Goal: Task Accomplishment & Management: Complete application form

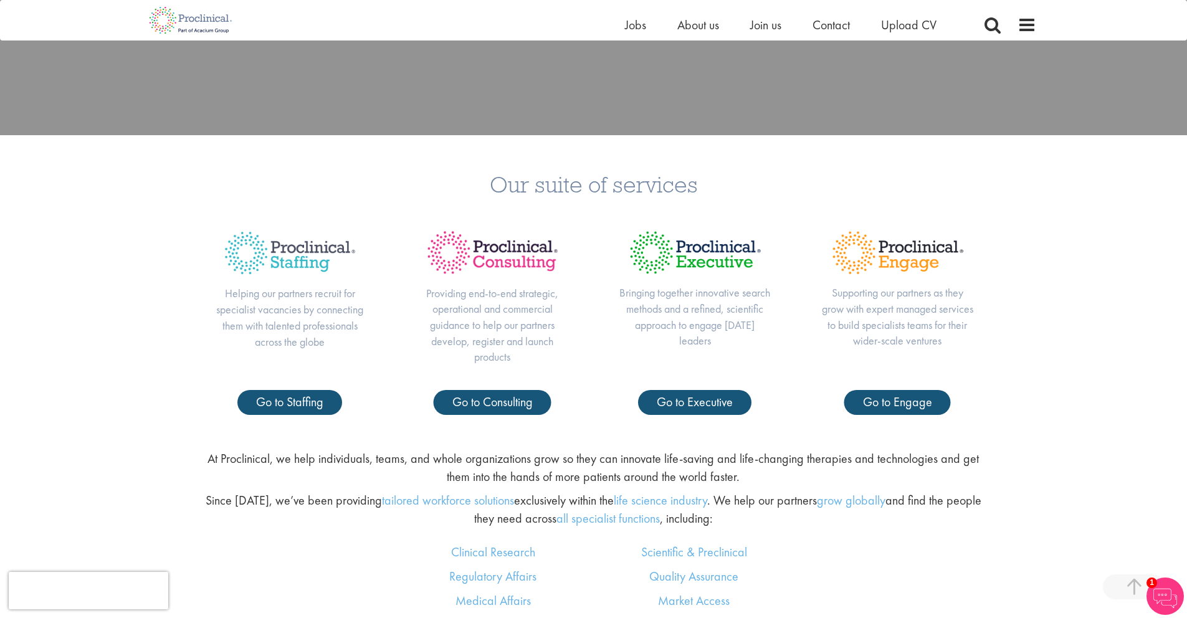
scroll to position [524, 0]
click at [706, 401] on span "Go to Executive" at bounding box center [695, 401] width 76 height 16
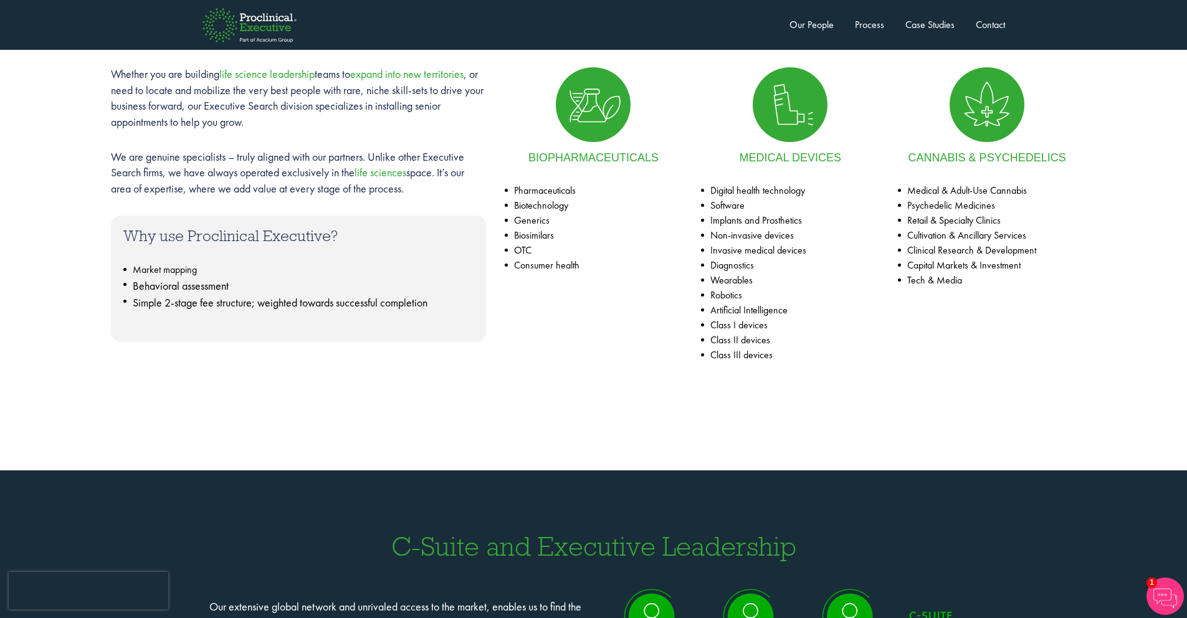
scroll to position [860, 0]
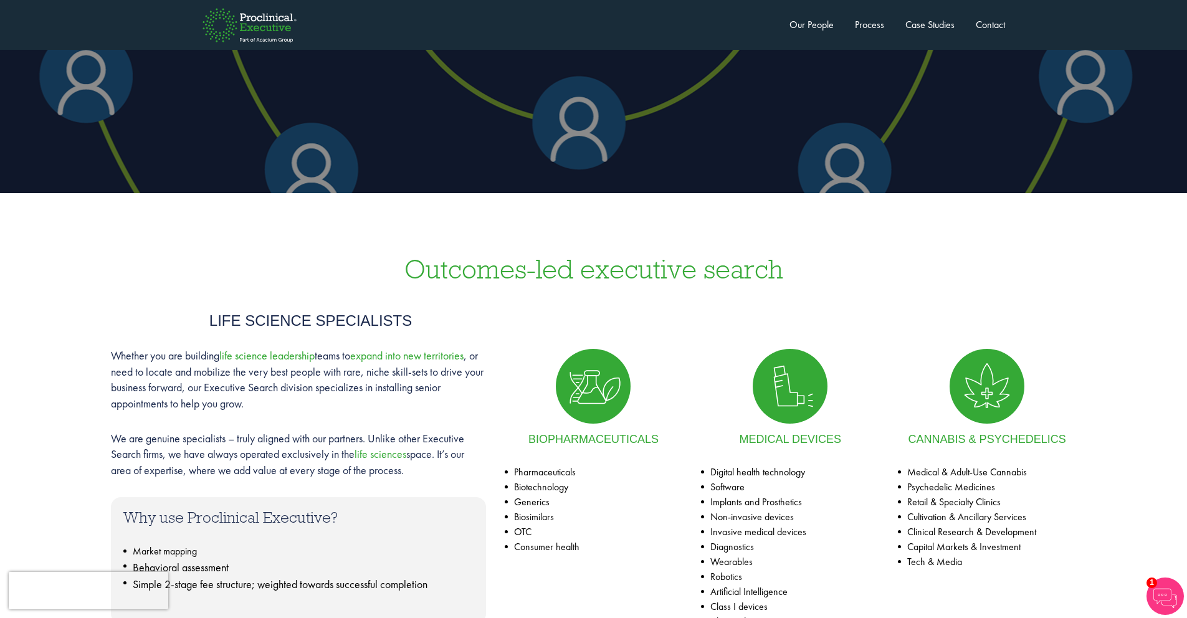
drag, startPoint x: 611, startPoint y: 381, endPoint x: 607, endPoint y: 375, distance: 7.1
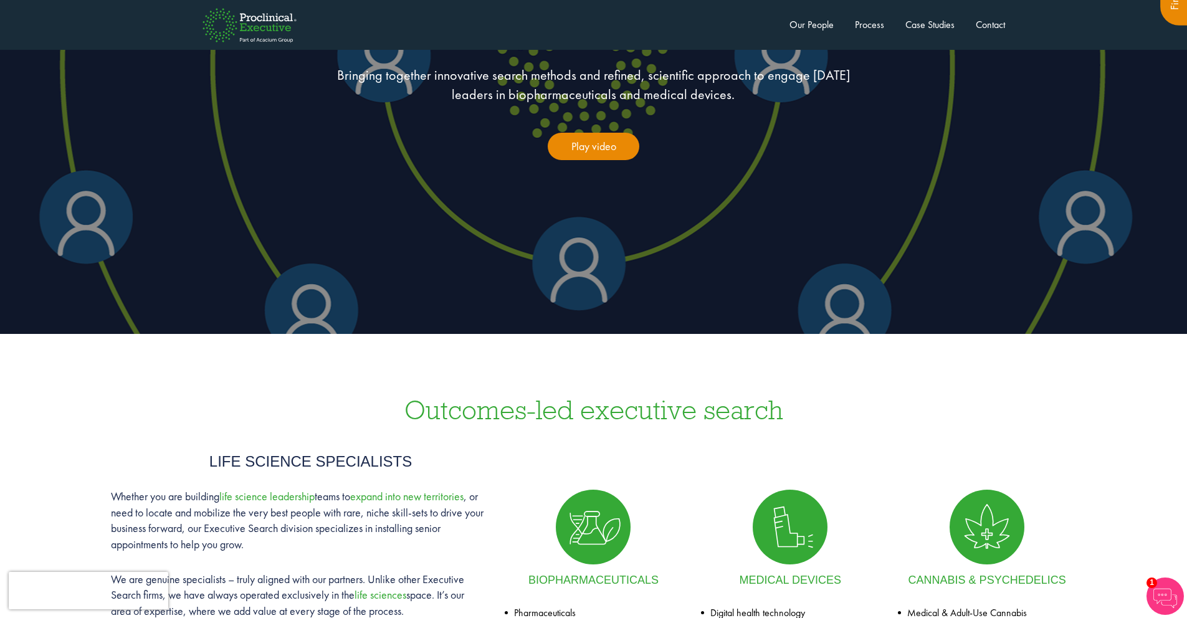
scroll to position [0, 0]
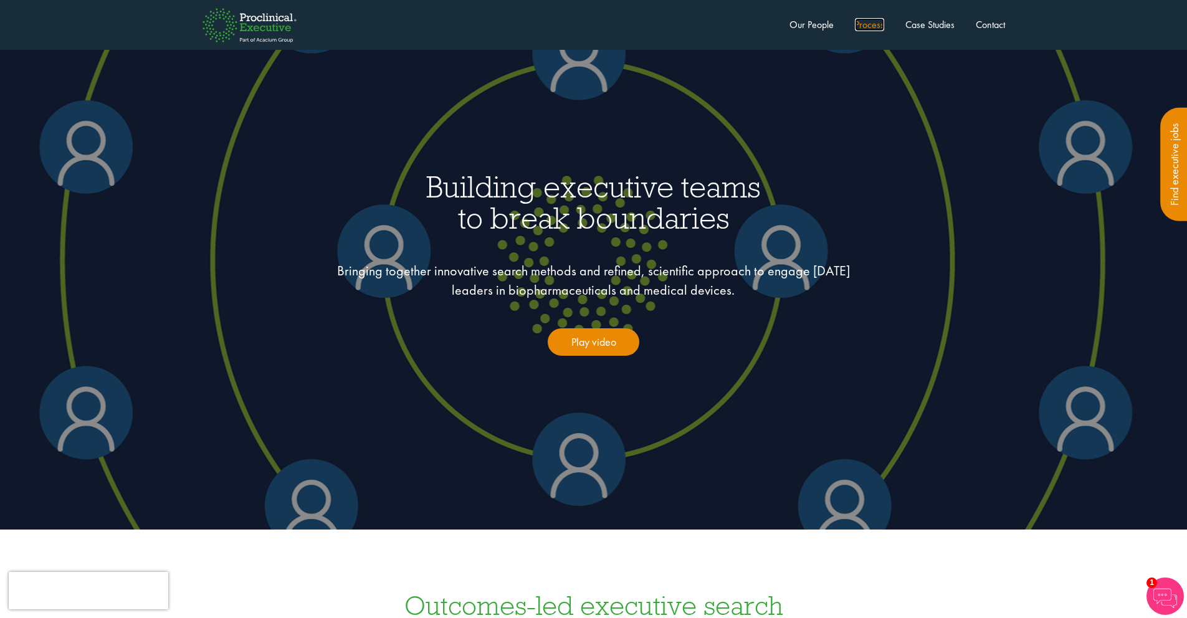
click at [874, 28] on link "Process" at bounding box center [869, 24] width 29 height 13
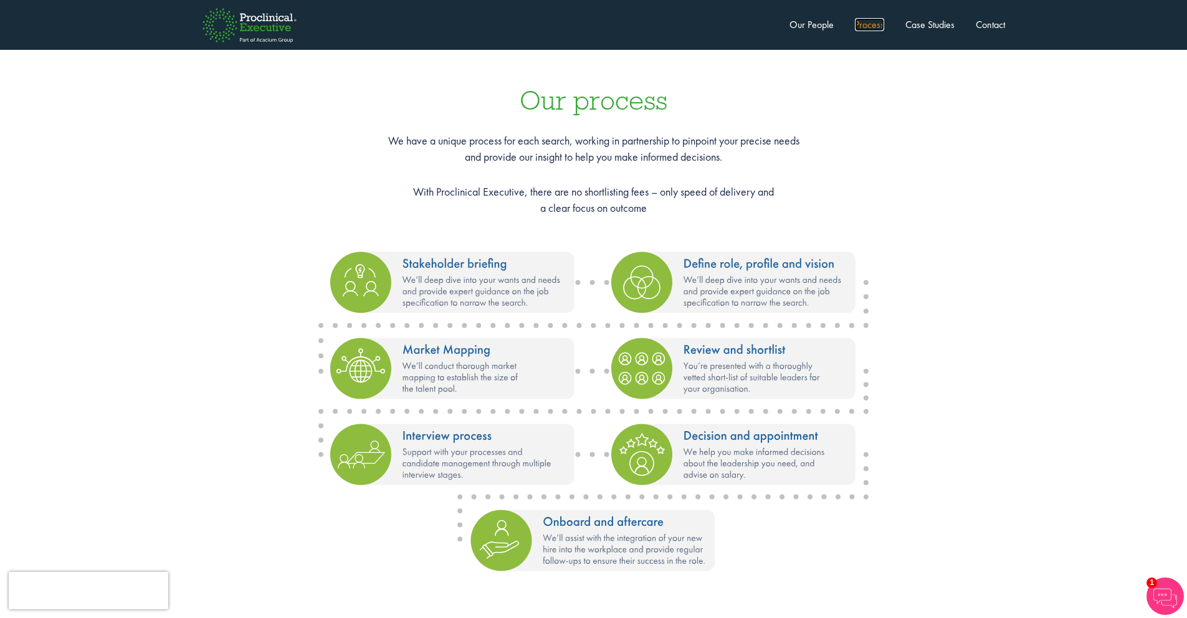
scroll to position [1409, 0]
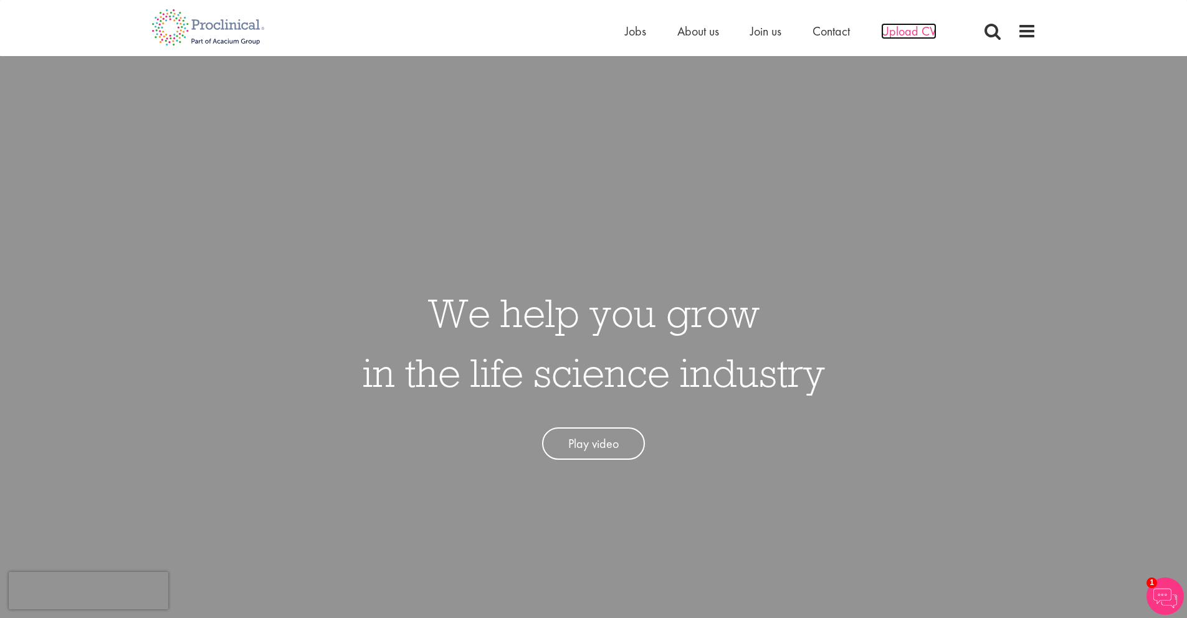
click at [903, 34] on span "Upload CV" at bounding box center [908, 31] width 55 height 16
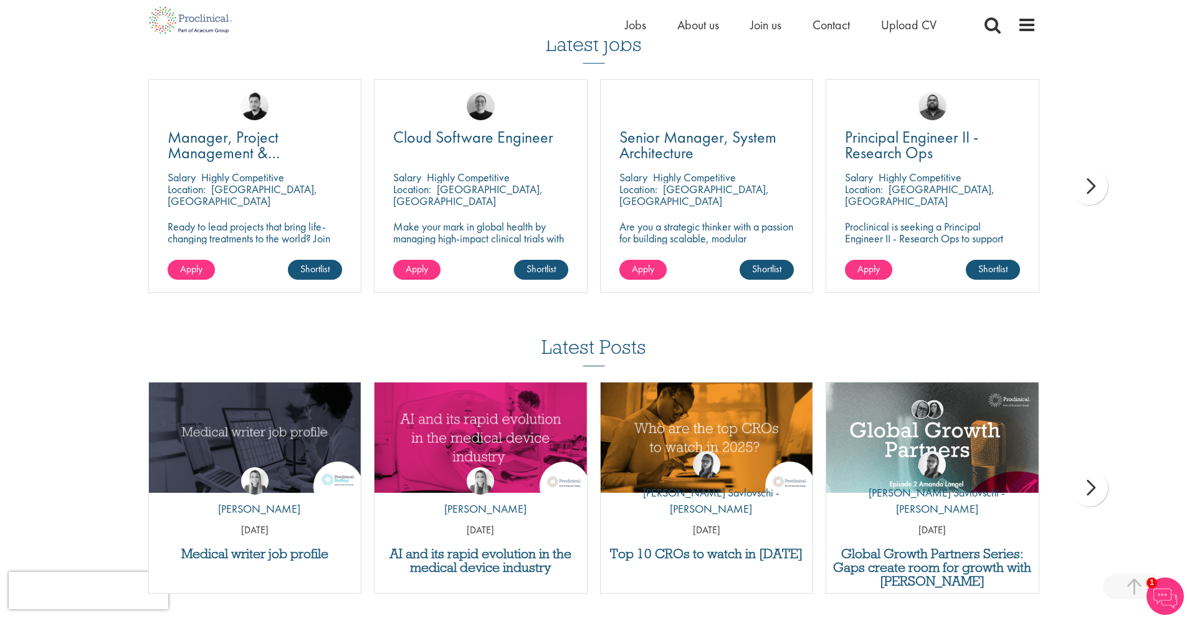
scroll to position [877, 0]
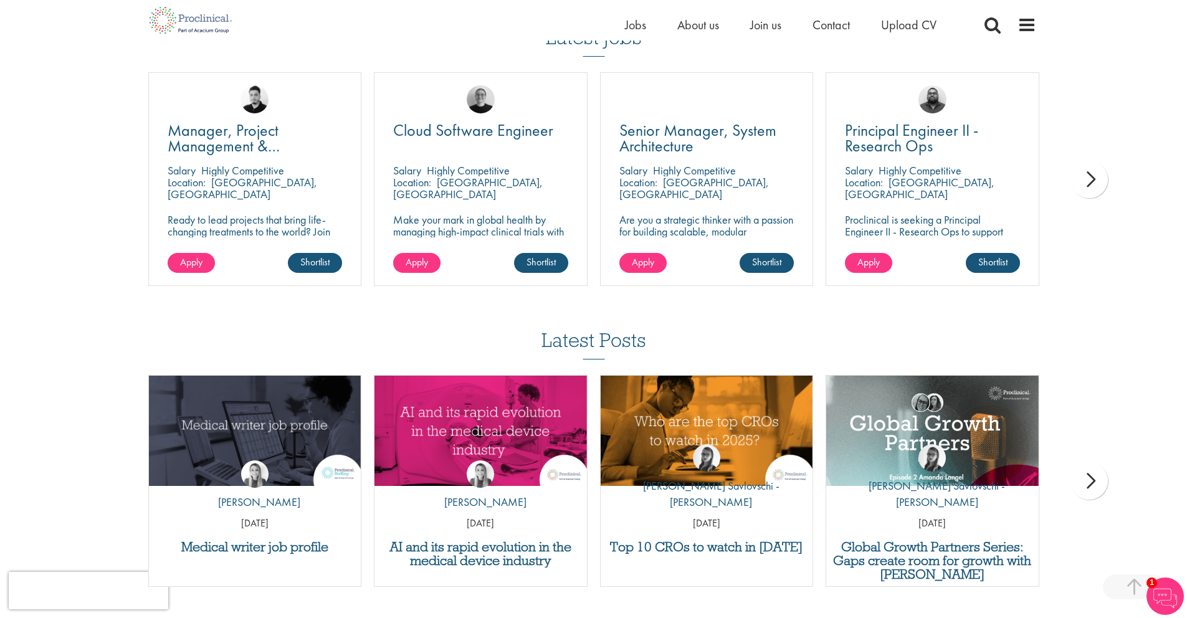
click at [1099, 179] on div "next" at bounding box center [1089, 179] width 37 height 37
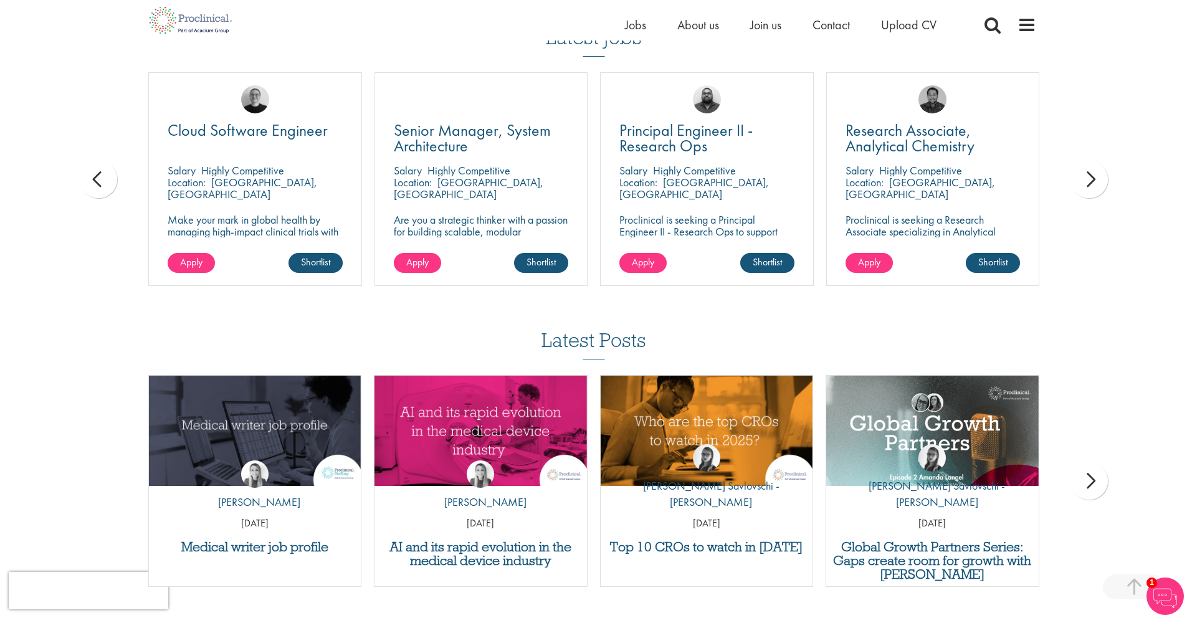
click at [1099, 179] on div "next" at bounding box center [1089, 179] width 37 height 37
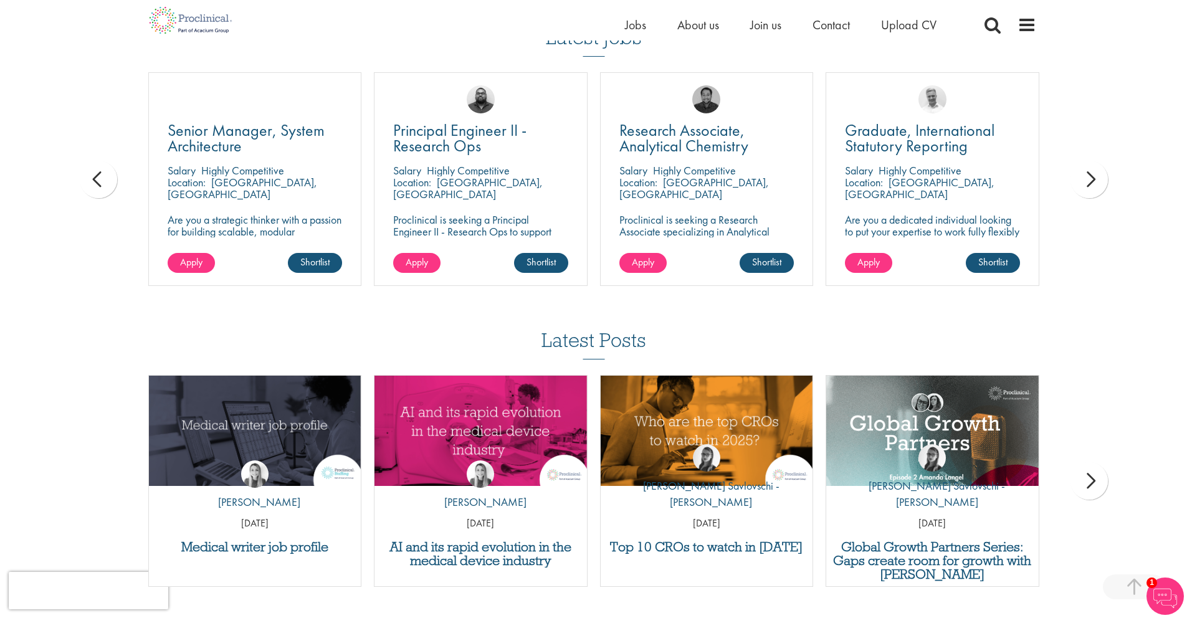
click at [1099, 180] on div "next" at bounding box center [1089, 179] width 37 height 37
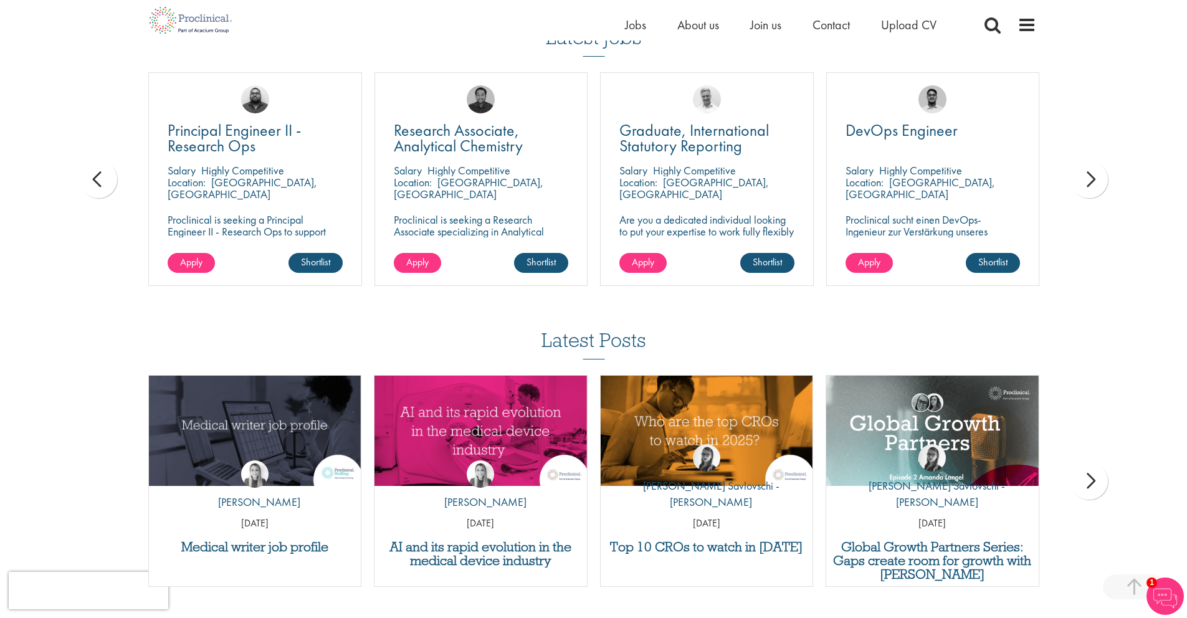
click at [1100, 179] on div "next" at bounding box center [1089, 179] width 37 height 37
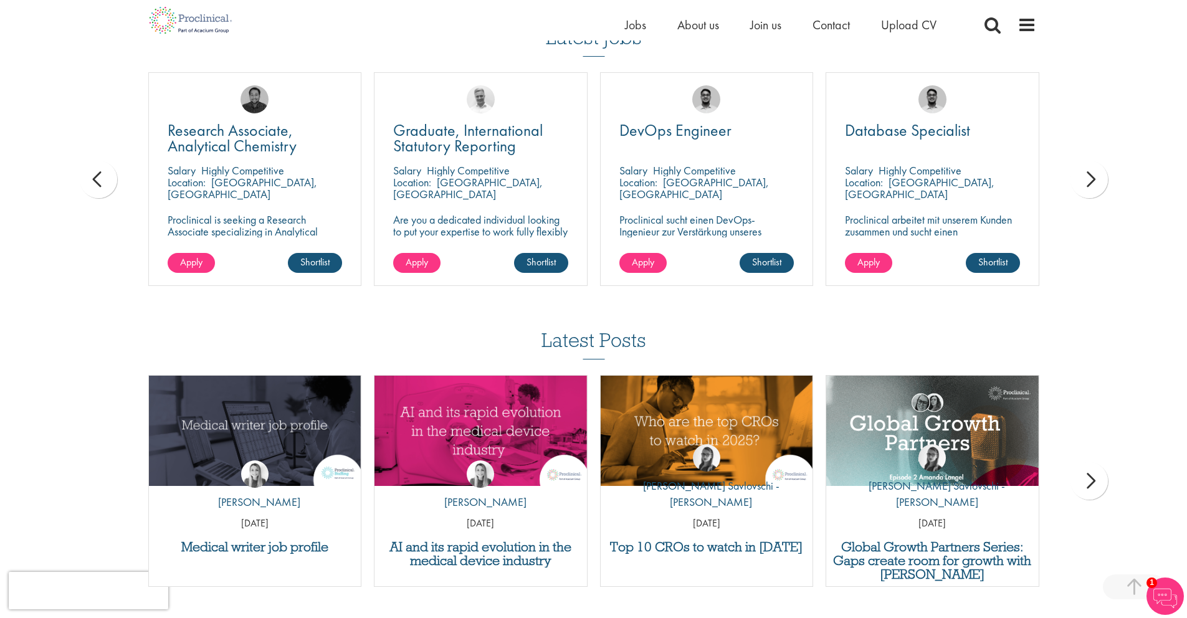
click at [1104, 180] on div "next" at bounding box center [1089, 179] width 37 height 37
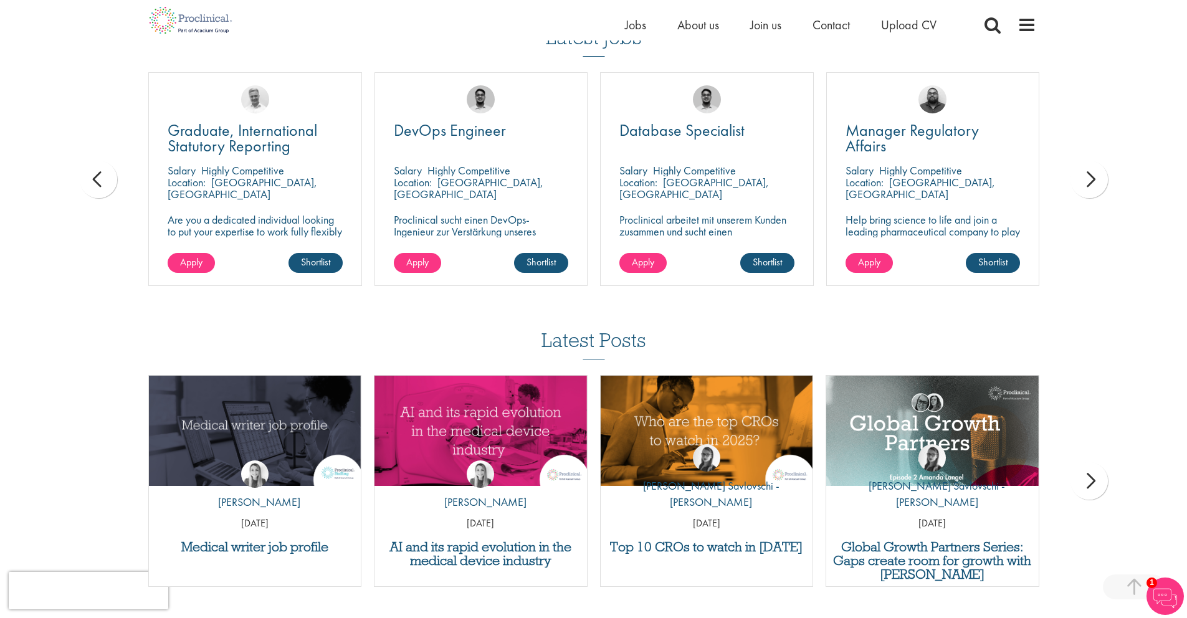
click at [1098, 180] on div "next" at bounding box center [1089, 179] width 37 height 37
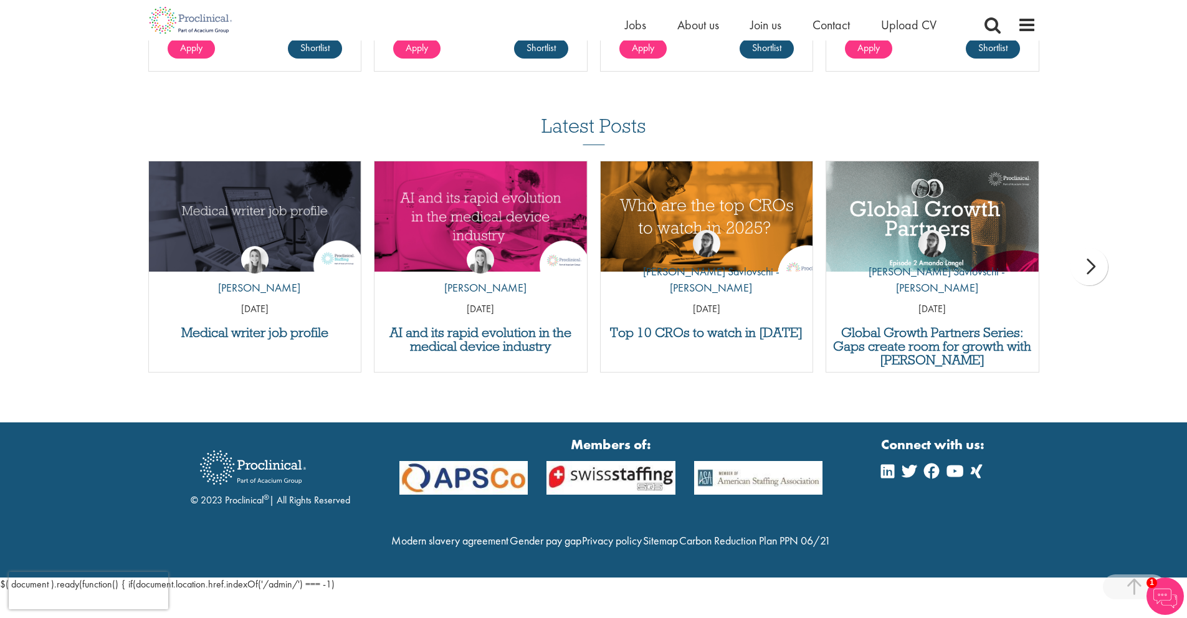
scroll to position [1092, 0]
